Goal: Task Accomplishment & Management: Manage account settings

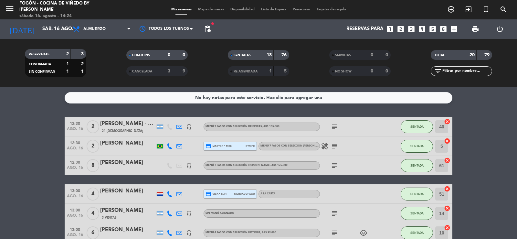
click at [128, 191] on div "[PERSON_NAME]" at bounding box center [127, 191] width 55 height 8
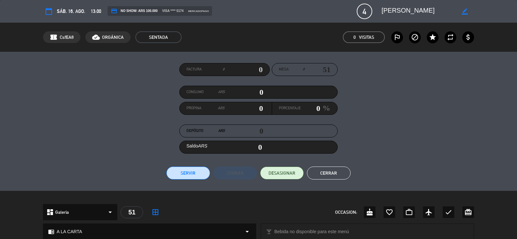
click at [336, 174] on button "Cerrar" at bounding box center [329, 172] width 44 height 13
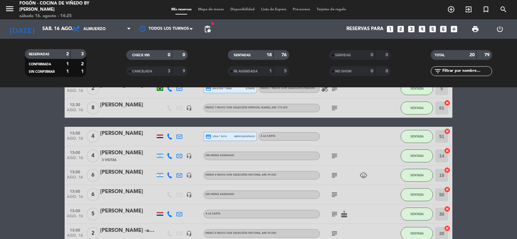
scroll to position [65, 0]
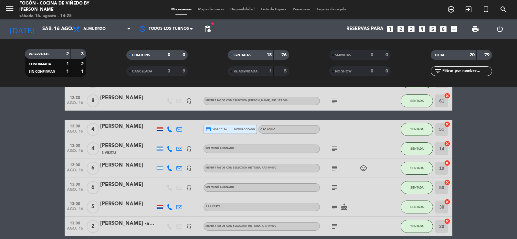
click at [128, 189] on div "[PERSON_NAME]" at bounding box center [127, 184] width 55 height 8
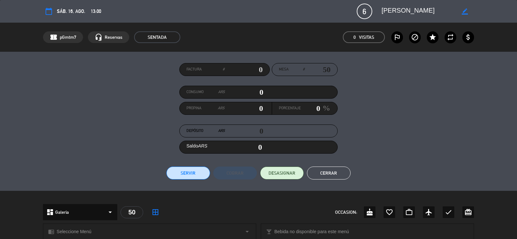
scroll to position [162, 0]
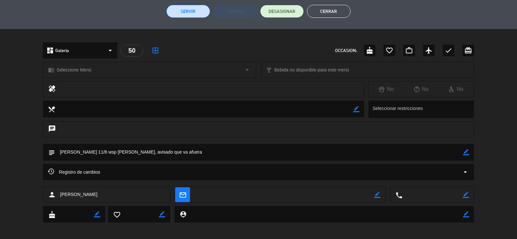
click at [466, 151] on icon "border_color" at bounding box center [466, 152] width 6 height 6
click at [451, 155] on textarea at bounding box center [259, 152] width 408 height 16
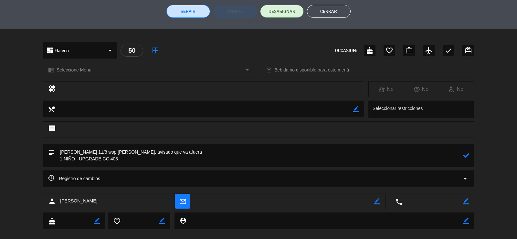
type textarea "[PERSON_NAME] 11/8 wsp [PERSON_NAME], avisado que va afuera 1 NIÑO - UPGRADE CC…"
click at [467, 155] on icon at bounding box center [466, 155] width 6 height 6
click at [311, 11] on button "Cerrar" at bounding box center [329, 11] width 44 height 13
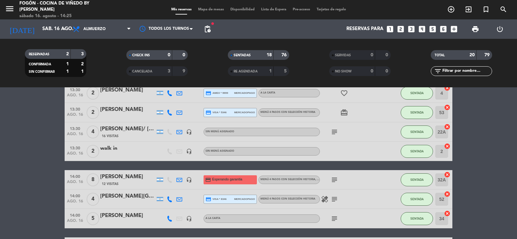
scroll to position [344, 0]
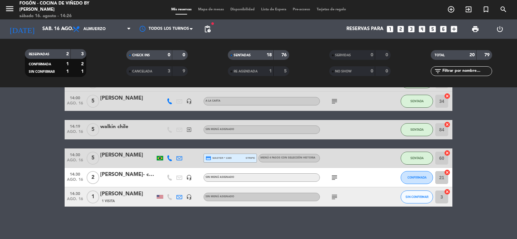
click at [416, 179] on span "CONFIRMADA" at bounding box center [417, 178] width 19 height 4
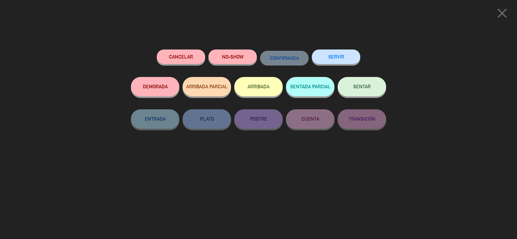
drag, startPoint x: 362, startPoint y: 90, endPoint x: 418, endPoint y: 149, distance: 80.9
click at [369, 93] on button "SENTAR" at bounding box center [362, 86] width 48 height 19
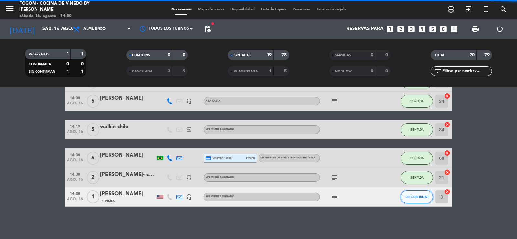
click at [421, 197] on span "SIN CONFIRMAR" at bounding box center [417, 197] width 23 height 4
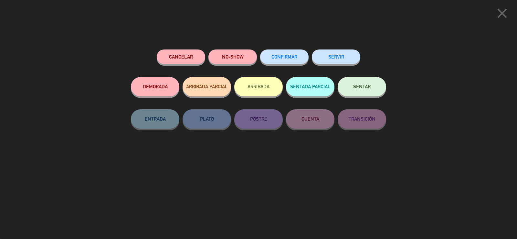
click at [369, 89] on span "SENTAR" at bounding box center [361, 86] width 17 height 5
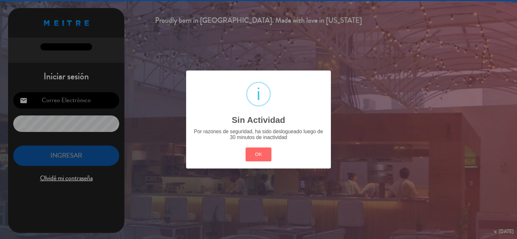
type input "[EMAIL_ADDRESS][PERSON_NAME][DOMAIN_NAME]"
